Goal: Task Accomplishment & Management: Complete application form

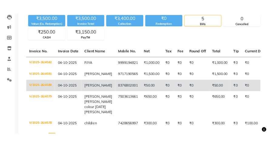
scroll to position [73, 0]
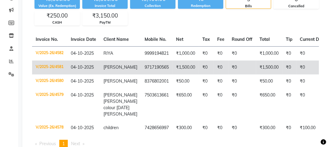
click at [161, 70] on td "9717190565" at bounding box center [157, 68] width 32 height 14
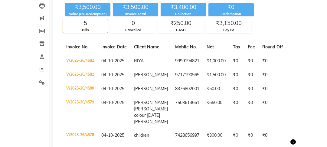
scroll to position [0, 0]
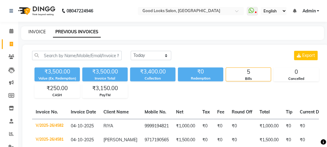
click at [32, 33] on link "INVOICE" at bounding box center [36, 31] width 17 height 5
select select "service"
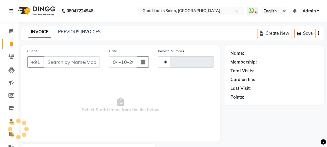
scroll to position [35, 0]
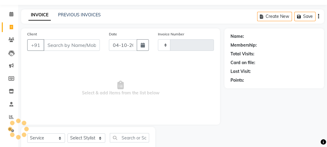
type input "4583"
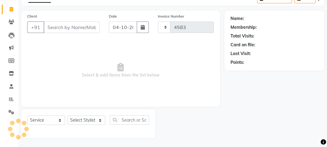
select select "4230"
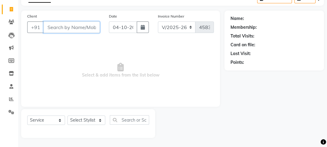
click at [51, 29] on input "Client" at bounding box center [72, 28] width 56 height 12
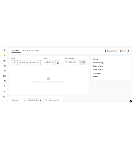
scroll to position [0, 0]
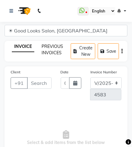
click at [44, 48] on link "PREVIOUS INVOICES" at bounding box center [52, 50] width 22 height 12
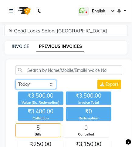
click at [48, 88] on select "Today Yesterday Custom Range" at bounding box center [35, 84] width 41 height 9
select select "range"
click at [15, 83] on select "Today Yesterday Custom Range" at bounding box center [35, 84] width 41 height 9
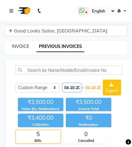
click at [71, 90] on input "04-10-2025" at bounding box center [72, 87] width 18 height 8
select select "10"
select select "2025"
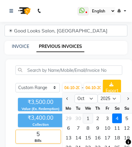
click at [90, 118] on div "1" at bounding box center [88, 119] width 10 height 10
type input "01-10-2025"
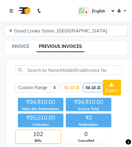
click at [95, 83] on input "04-10-2025" at bounding box center [93, 87] width 18 height 8
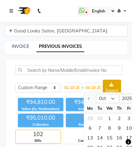
scroll to position [0, 22]
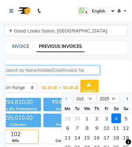
click at [43, 72] on input "text" at bounding box center [46, 69] width 107 height 9
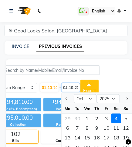
scroll to position [0, 0]
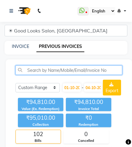
click at [43, 72] on input "text" at bounding box center [68, 69] width 107 height 9
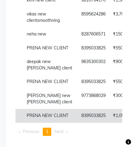
scroll to position [136, 0]
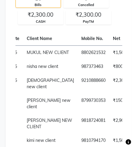
type input "NEW"
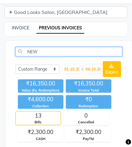
scroll to position [0, 0]
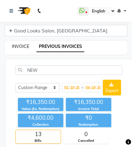
click at [17, 44] on link "INVOICE" at bounding box center [20, 46] width 17 height 5
select select "4230"
select select "service"
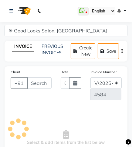
click at [54, 108] on span "Select & add items from the list below" at bounding box center [66, 138] width 111 height 61
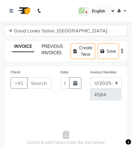
click at [51, 51] on link "PREVIOUS INVOICES" at bounding box center [52, 50] width 22 height 12
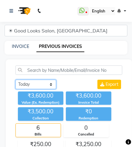
click at [34, 86] on select "Today Yesterday Custom Range" at bounding box center [35, 84] width 41 height 9
select select "range"
click at [15, 83] on select "Today Yesterday Custom Range" at bounding box center [35, 84] width 41 height 9
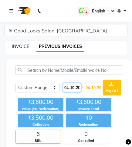
click at [65, 91] on input "04-10-2025" at bounding box center [72, 87] width 18 height 8
select select "10"
select select "2025"
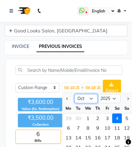
click at [77, 99] on select "Jan Feb Mar Apr May Jun Jul Aug Sep Oct Nov Dec" at bounding box center [86, 98] width 23 height 9
select select "1"
click at [75, 94] on select "Jan Feb Mar Apr May Jun Jul Aug Sep Oct Nov Dec" at bounding box center [86, 98] width 23 height 9
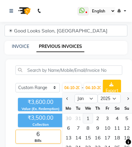
click at [84, 118] on div "1" at bounding box center [88, 119] width 10 height 10
type input "01-01-2025"
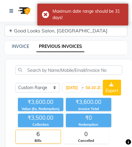
click at [92, 93] on div "Today Yesterday Custom Range 01-01-2025 - 04-10-2025" at bounding box center [58, 88] width 87 height 16
click at [92, 88] on input "04-10-2025" at bounding box center [93, 87] width 18 height 8
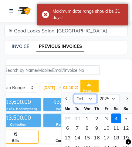
click at [90, 100] on select "Jan Feb Mar Apr May Jun Jul Aug Sep Oct Nov Dec" at bounding box center [85, 98] width 23 height 9
select select "1"
click at [74, 94] on select "Jan Feb Mar Apr May Jun Jul Aug Sep Oct Nov Dec" at bounding box center [85, 98] width 23 height 9
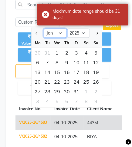
scroll to position [73, 0]
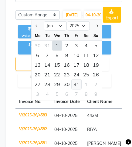
click at [78, 84] on div "31" at bounding box center [76, 85] width 10 height 10
type input "31-01-2025"
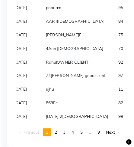
scroll to position [1662, 0]
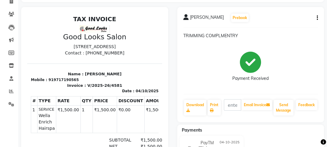
scroll to position [36, 0]
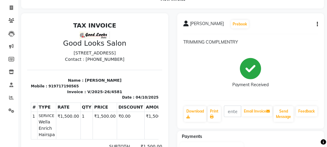
click at [316, 23] on button "button" at bounding box center [317, 24] width 4 height 6
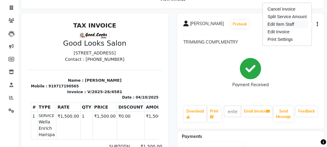
click at [302, 27] on div "Edit Item Staff" at bounding box center [287, 25] width 41 height 8
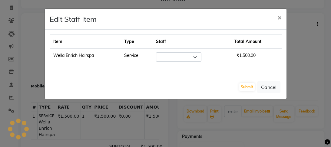
select select "22726"
click at [302, 27] on ngb-modal-window "Edit Staff Item × Item Type Staff Total Amount Wella Enrich Hairspa Service Sel…" at bounding box center [165, 73] width 331 height 147
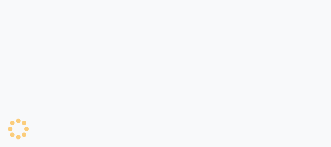
select select "service"
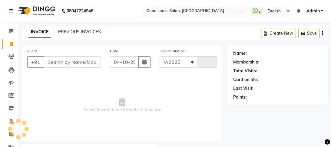
select select "4230"
type input "4583"
click at [75, 64] on input "Client" at bounding box center [72, 62] width 57 height 12
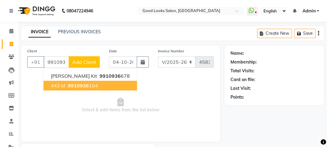
click at [73, 84] on span "9910936" at bounding box center [78, 86] width 21 height 6
type input "9910936104"
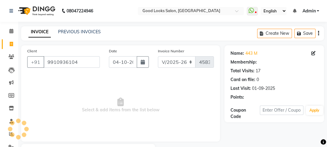
select select "1: Object"
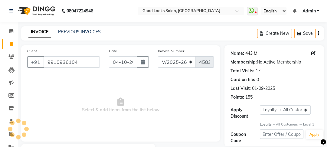
click at [246, 55] on link "443 M" at bounding box center [252, 53] width 12 height 6
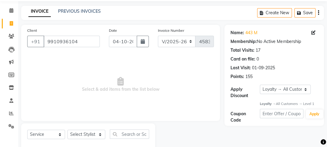
scroll to position [35, 0]
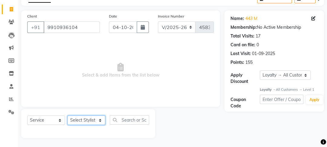
click at [83, 119] on select "Select Stylist [PERSON_NAME] Manager [PERSON_NAME] Pooja [PERSON_NAME] Raman 2 …" at bounding box center [87, 120] width 38 height 9
select select "79136"
click at [68, 116] on select "Select Stylist [PERSON_NAME] Manager [PERSON_NAME] Pooja [PERSON_NAME] Raman 2 …" at bounding box center [87, 120] width 38 height 9
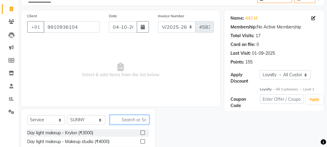
click at [126, 122] on input "text" at bounding box center [129, 119] width 39 height 9
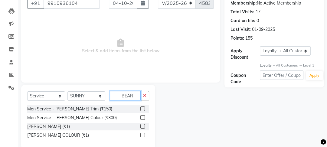
scroll to position [70, 0]
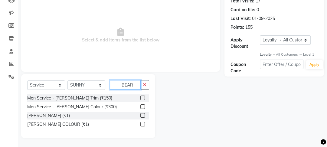
type input "BEAR"
click at [143, 96] on label at bounding box center [143, 98] width 5 height 5
click at [143, 96] on input "checkbox" at bounding box center [143, 98] width 4 height 4
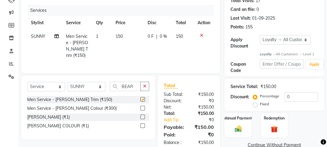
click at [138, 50] on td "150" at bounding box center [128, 46] width 32 height 33
checkbox input "false"
select select "79136"
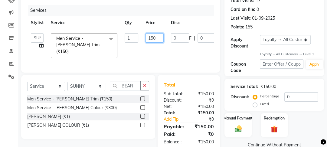
click at [153, 41] on input "150" at bounding box center [155, 37] width 18 height 9
type input "100"
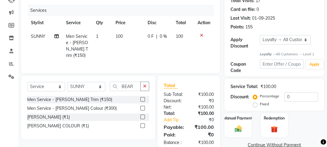
click at [151, 45] on tr "SUNNY Men Service - [PERSON_NAME] Trim (₹150) 1 100 0 F | 0 % 100" at bounding box center [120, 46] width 187 height 33
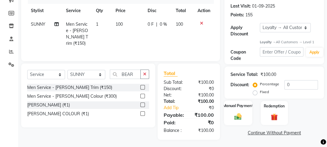
click at [234, 108] on label "Manual Payment" at bounding box center [238, 106] width 30 height 6
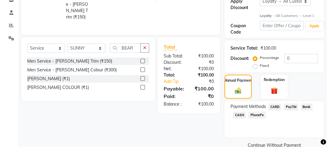
scroll to position [120, 0]
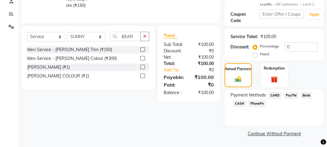
click at [292, 97] on span "PayTM" at bounding box center [291, 95] width 15 height 7
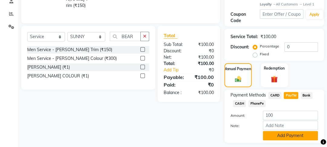
click at [288, 139] on button "Add Payment" at bounding box center [290, 135] width 55 height 9
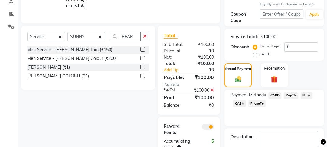
scroll to position [154, 0]
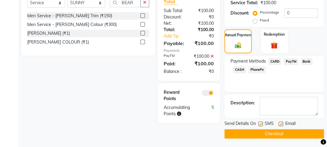
click at [282, 123] on label at bounding box center [281, 124] width 5 height 5
click at [282, 123] on input "checkbox" at bounding box center [281, 124] width 4 height 4
checkbox input "false"
click at [261, 123] on label at bounding box center [261, 124] width 5 height 5
click at [261, 123] on input "checkbox" at bounding box center [261, 124] width 4 height 4
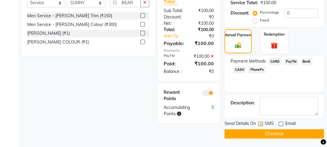
checkbox input "false"
click at [261, 133] on button "Checkout" at bounding box center [275, 133] width 100 height 9
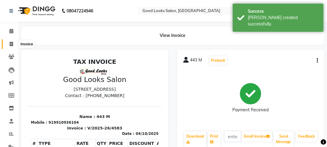
click at [14, 46] on span at bounding box center [11, 44] width 11 height 7
select select "service"
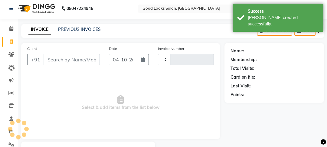
scroll to position [35, 0]
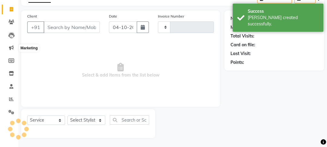
type input "4584"
select select "4230"
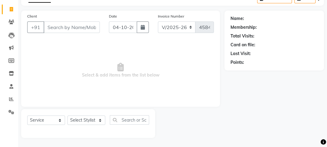
scroll to position [0, 0]
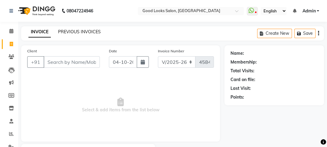
click at [81, 30] on link "PREVIOUS INVOICES" at bounding box center [79, 31] width 43 height 5
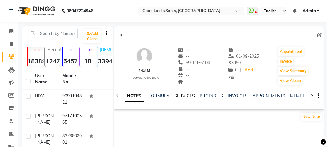
click at [175, 98] on link "SERVICES" at bounding box center [184, 95] width 21 height 5
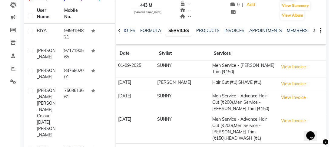
scroll to position [73, 0]
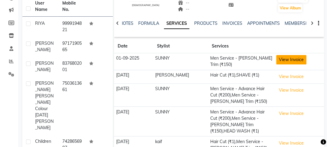
click at [278, 60] on button "View Invoice" at bounding box center [292, 59] width 30 height 9
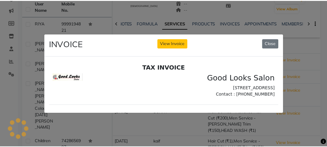
scroll to position [0, 0]
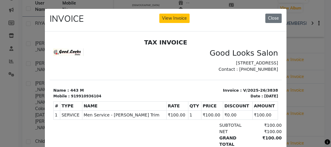
click at [319, 62] on ngb-modal-window "INVOICE View Invoice Close" at bounding box center [165, 73] width 331 height 147
